Goal: Task Accomplishment & Management: Manage account settings

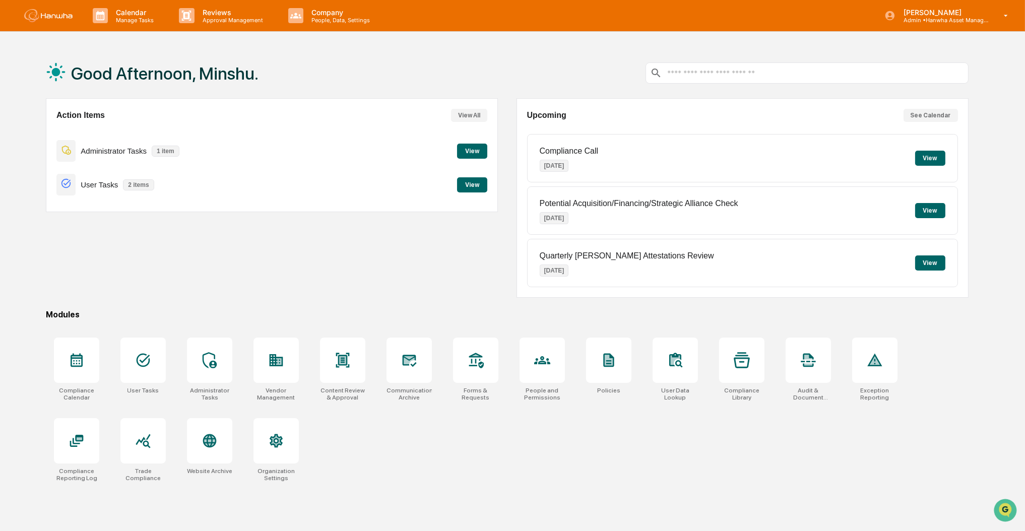
click at [470, 151] on button "View" at bounding box center [472, 151] width 30 height 15
click at [471, 186] on button "View" at bounding box center [472, 184] width 30 height 15
click at [935, 112] on button "See Calendar" at bounding box center [931, 115] width 54 height 13
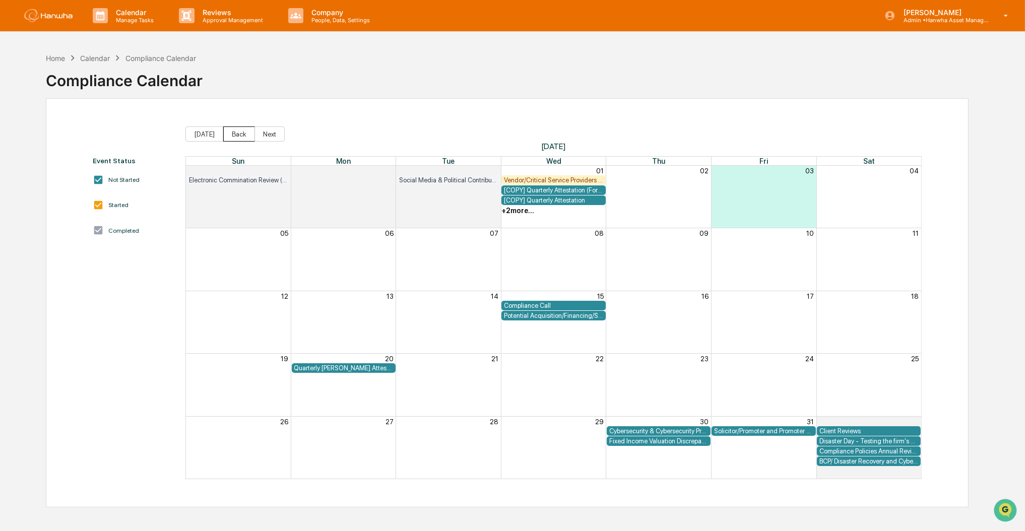
click at [239, 137] on button "Back" at bounding box center [239, 133] width 32 height 15
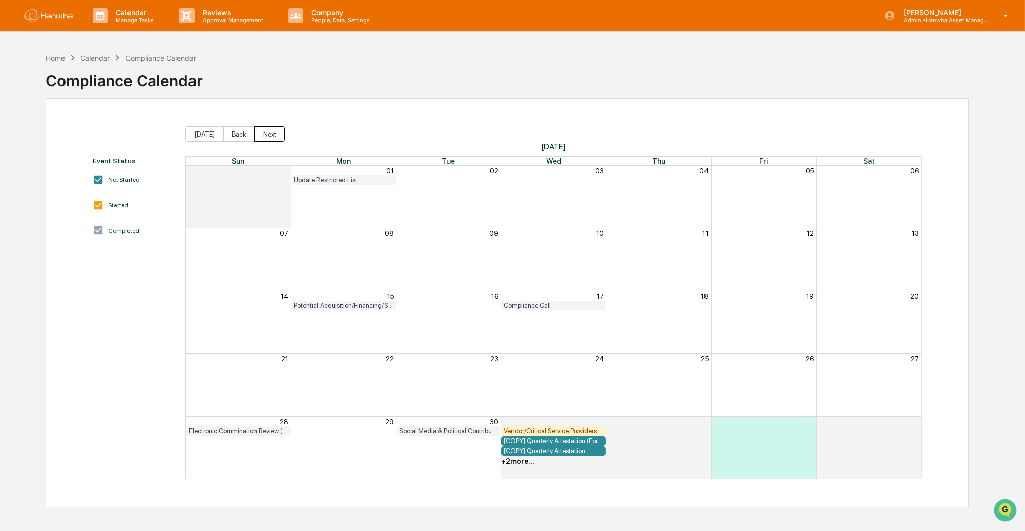
click at [262, 137] on button "Next" at bounding box center [270, 133] width 30 height 15
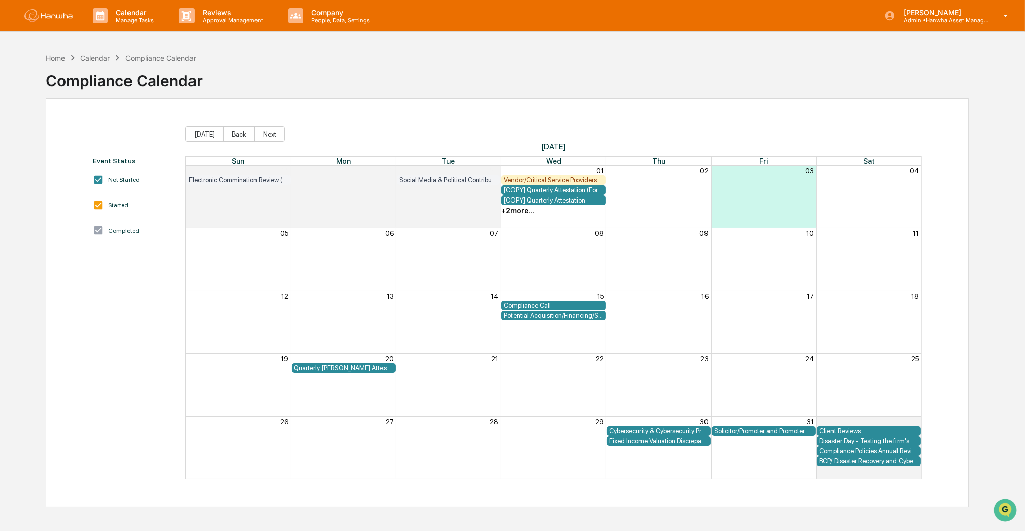
click at [686, 444] on div "Fixed Income Valuation Discrepancy Review" at bounding box center [658, 441] width 99 height 8
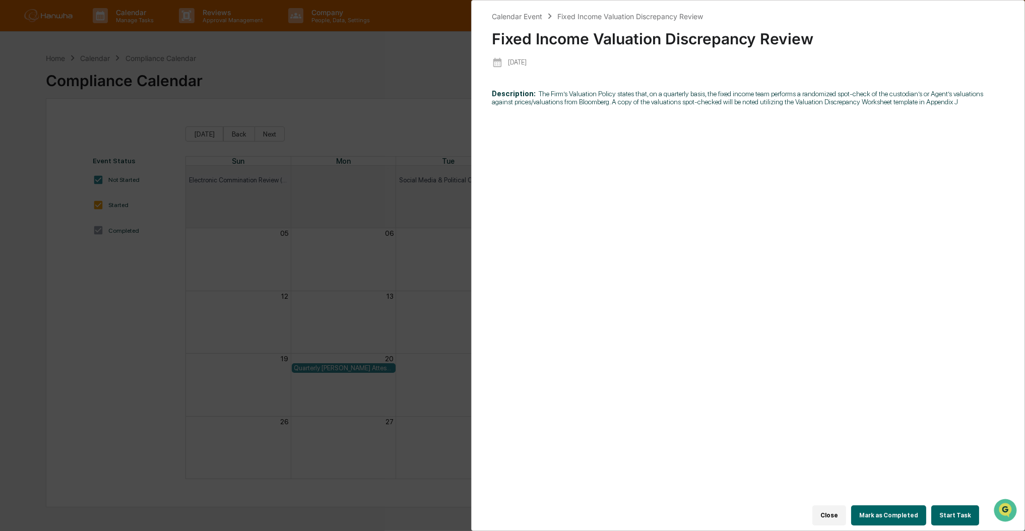
click at [891, 505] on button "Mark as Completed" at bounding box center [888, 515] width 75 height 20
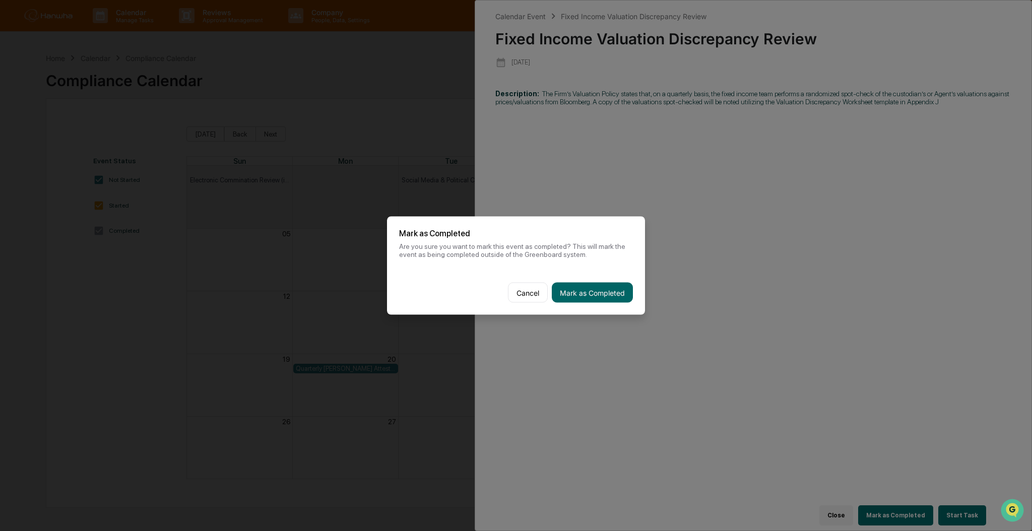
drag, startPoint x: 574, startPoint y: 287, endPoint x: 593, endPoint y: 132, distance: 155.9
click at [593, 132] on body "Calendar Manage Tasks Reviews Approval Management Company People, Data, Setting…" at bounding box center [516, 289] width 1032 height 579
click at [523, 290] on button "Cancel" at bounding box center [528, 293] width 40 height 20
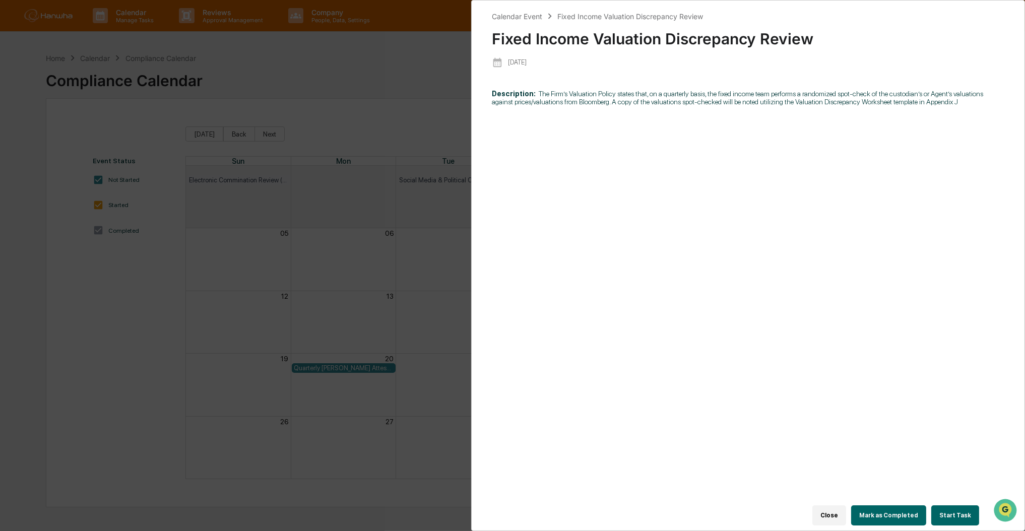
click at [385, 270] on div "Calendar Event Fixed Income Valuation Discrepancy Review Fixed Income Valuation…" at bounding box center [512, 265] width 1025 height 531
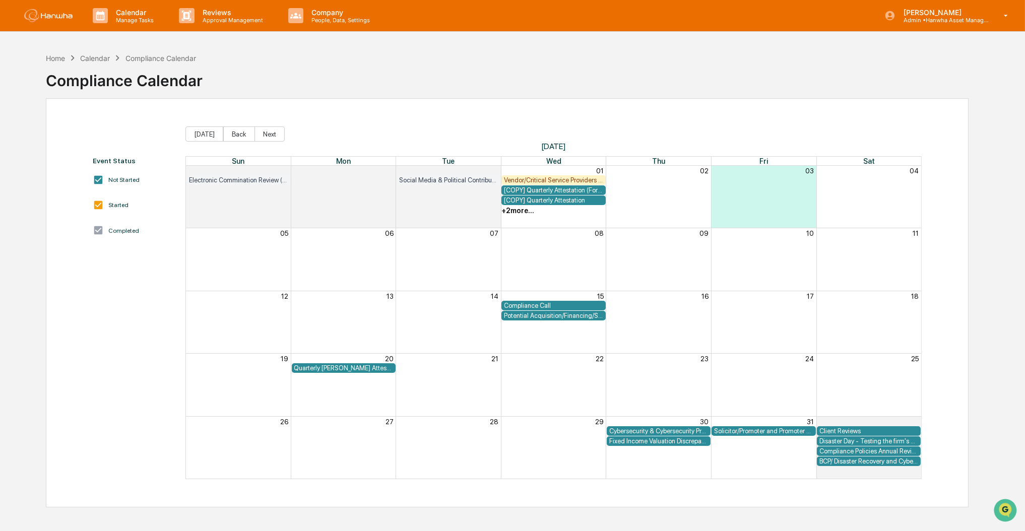
click at [576, 55] on div "Home Calendar Compliance Calendar Compliance Calendar" at bounding box center [507, 73] width 923 height 50
click at [521, 212] on div "+ 2 more..." at bounding box center [517, 211] width 33 height 8
click at [701, 97] on div "Home Calendar Compliance Calendar Compliance Calendar" at bounding box center [507, 73] width 923 height 50
